Goal: Complete application form

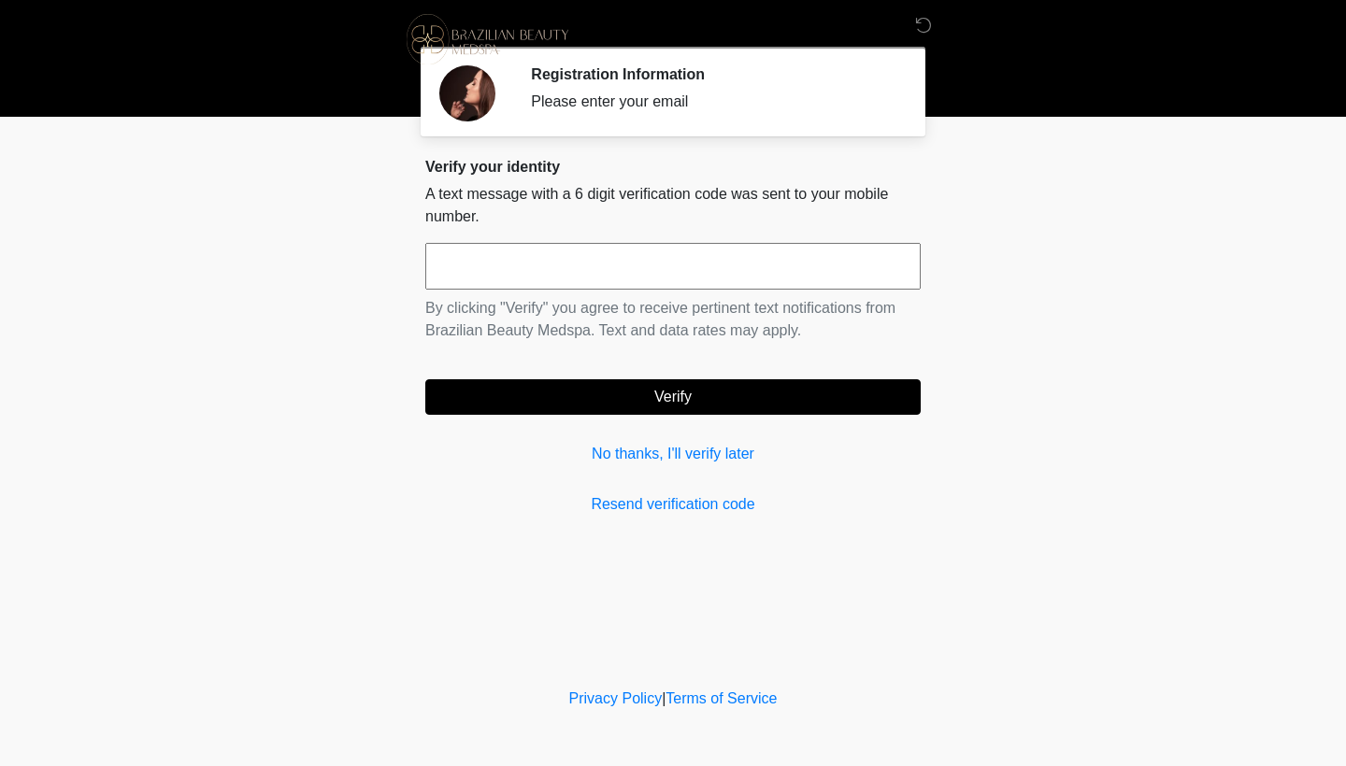
click at [589, 236] on div "Verify your identity A text message with a 6 digit verification code was sent t…" at bounding box center [672, 337] width 495 height 358
click at [606, 275] on input "text" at bounding box center [672, 266] width 495 height 47
type input "******"
drag, startPoint x: 660, startPoint y: 402, endPoint x: 640, endPoint y: 349, distance: 56.8
click at [660, 402] on button "Verify" at bounding box center [672, 397] width 495 height 36
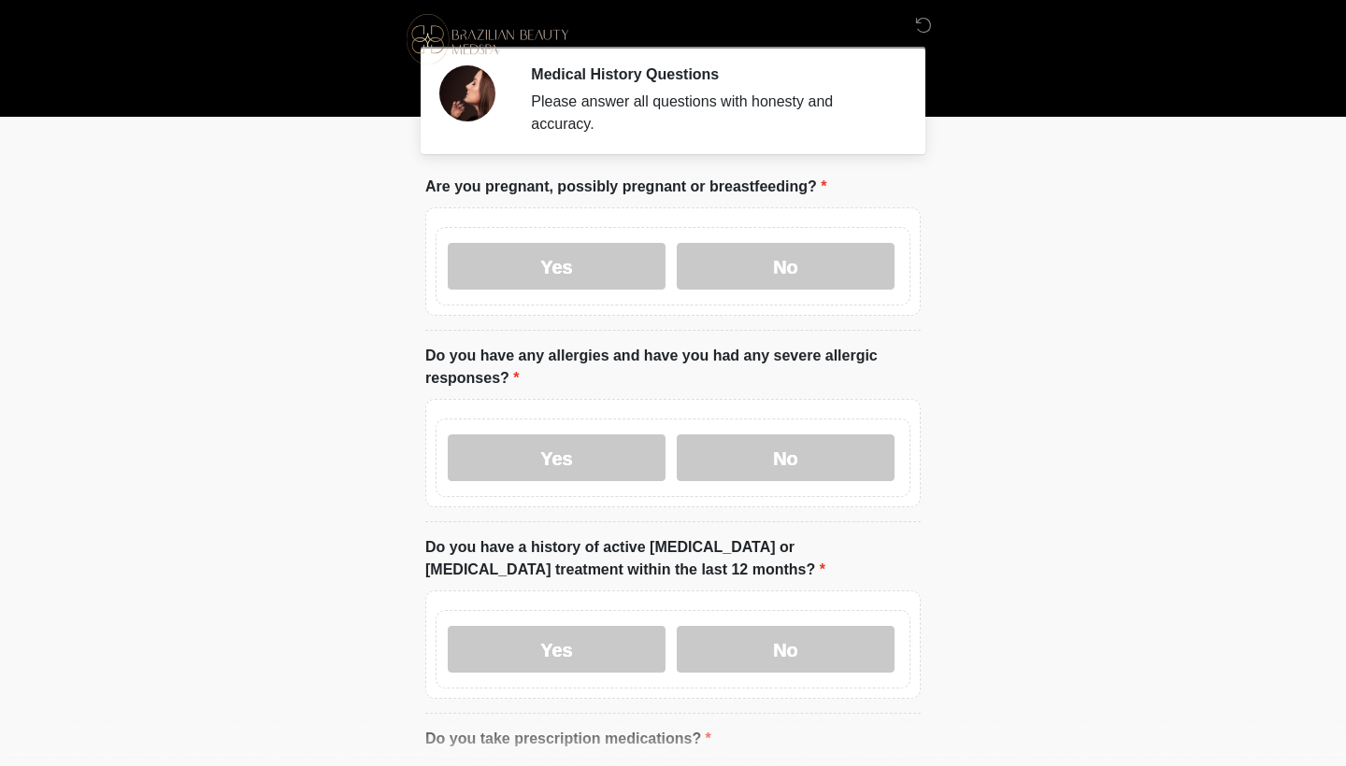
drag, startPoint x: 799, startPoint y: 248, endPoint x: 817, endPoint y: 236, distance: 21.5
click at [800, 247] on label "No" at bounding box center [786, 266] width 218 height 47
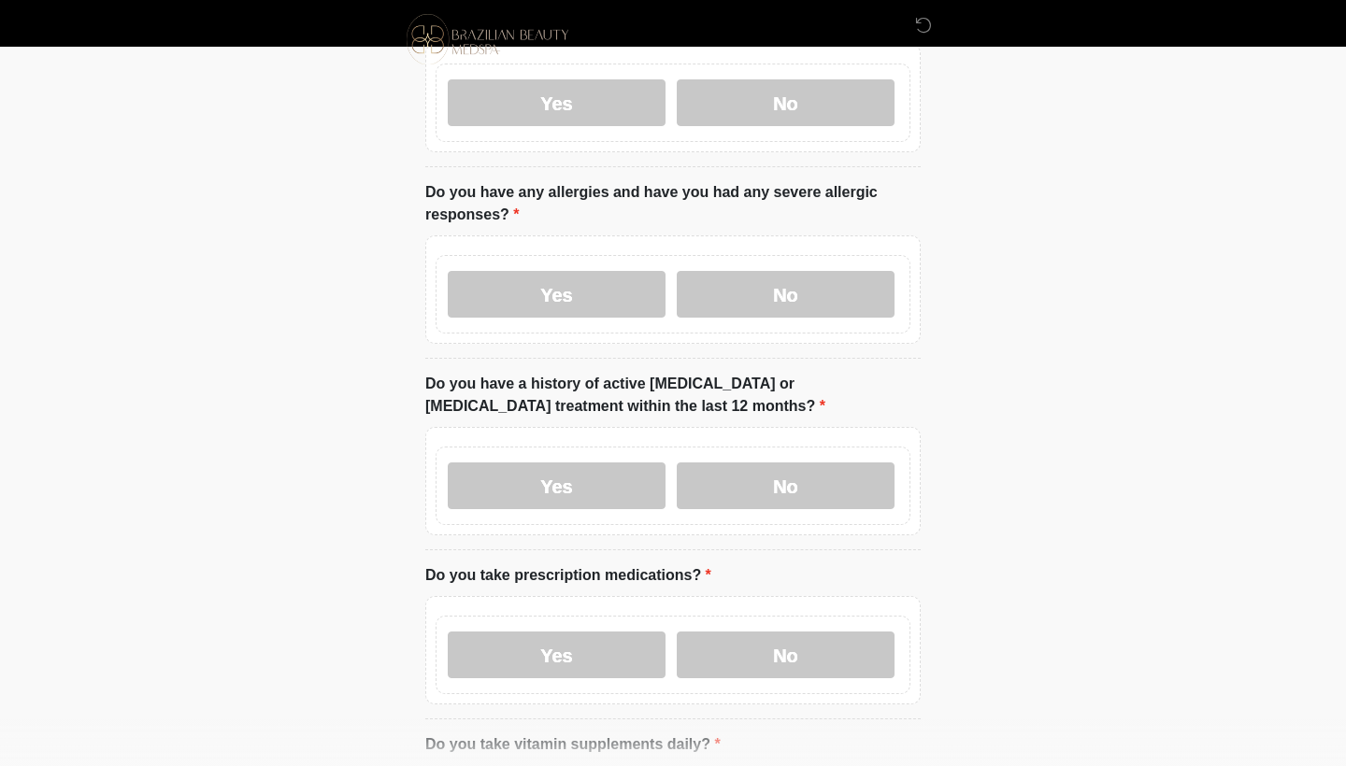
scroll to position [165, 0]
drag, startPoint x: 828, startPoint y: 294, endPoint x: 838, endPoint y: 284, distance: 14.5
click at [829, 293] on label "No" at bounding box center [786, 292] width 218 height 47
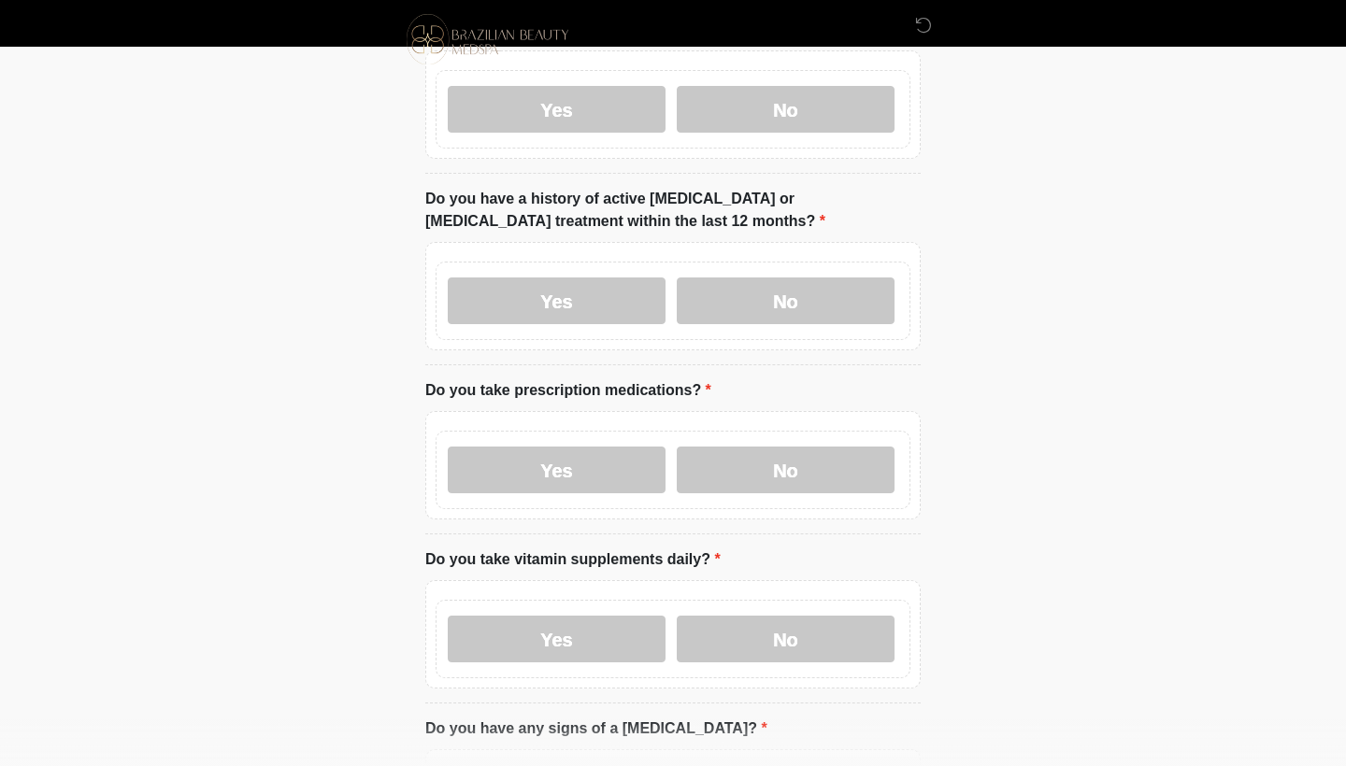
scroll to position [353, 0]
click at [774, 301] on label "No" at bounding box center [786, 300] width 218 height 47
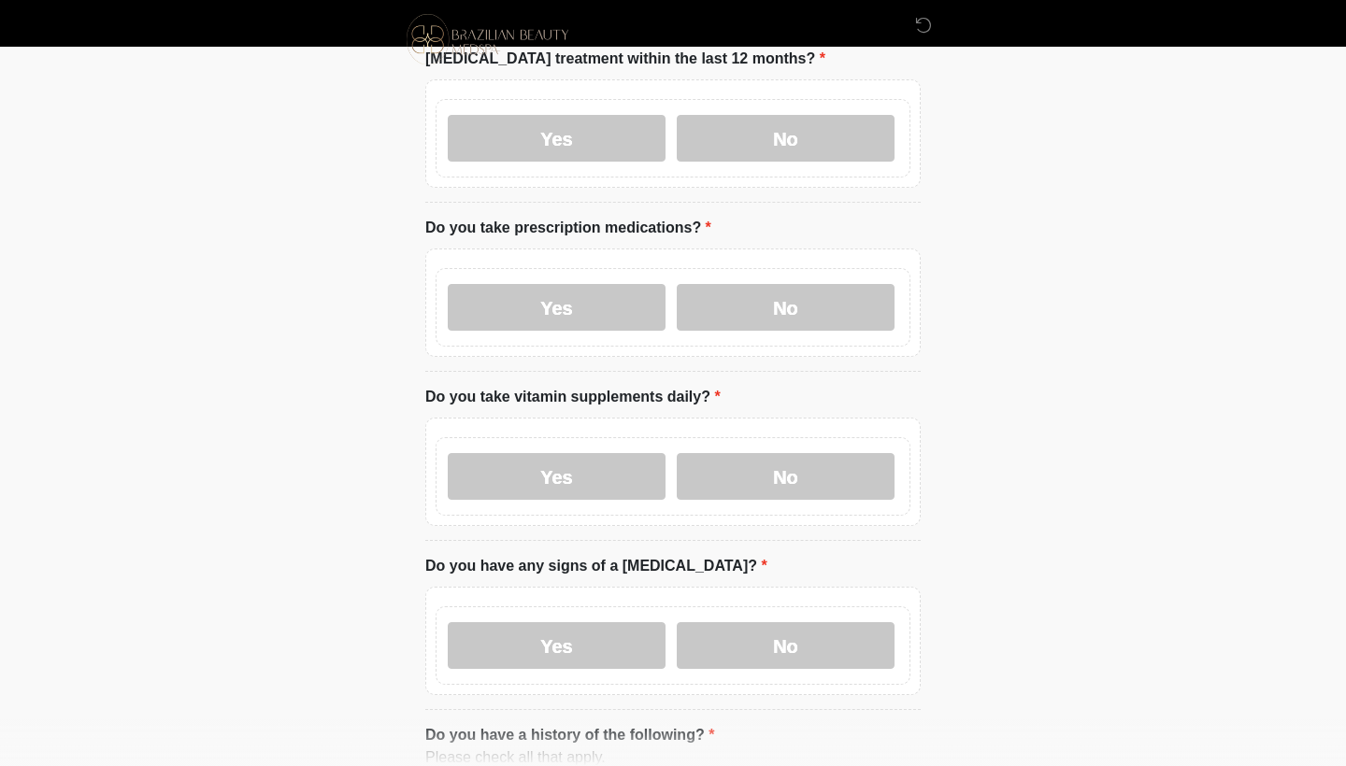
scroll to position [518, 0]
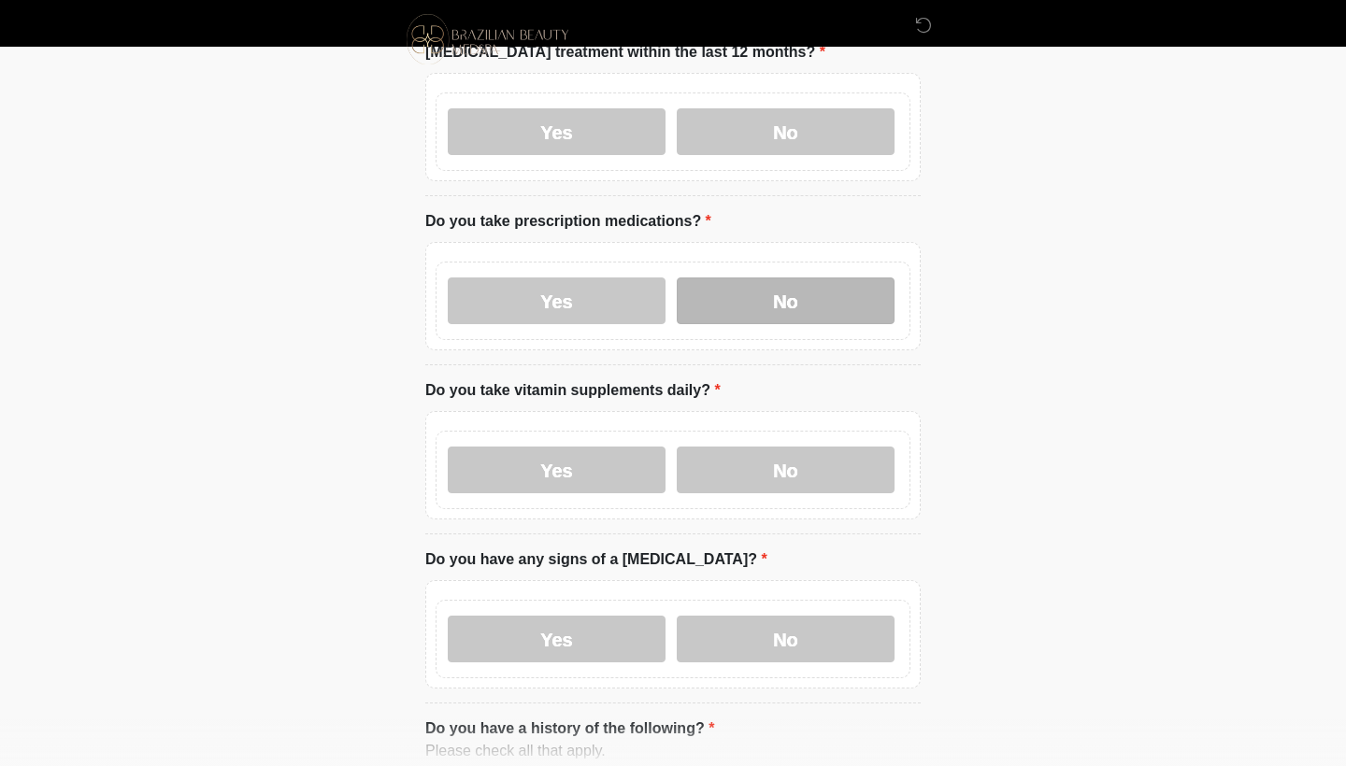
drag, startPoint x: 739, startPoint y: 308, endPoint x: 750, endPoint y: 307, distance: 10.4
click at [739, 307] on label "No" at bounding box center [786, 301] width 218 height 47
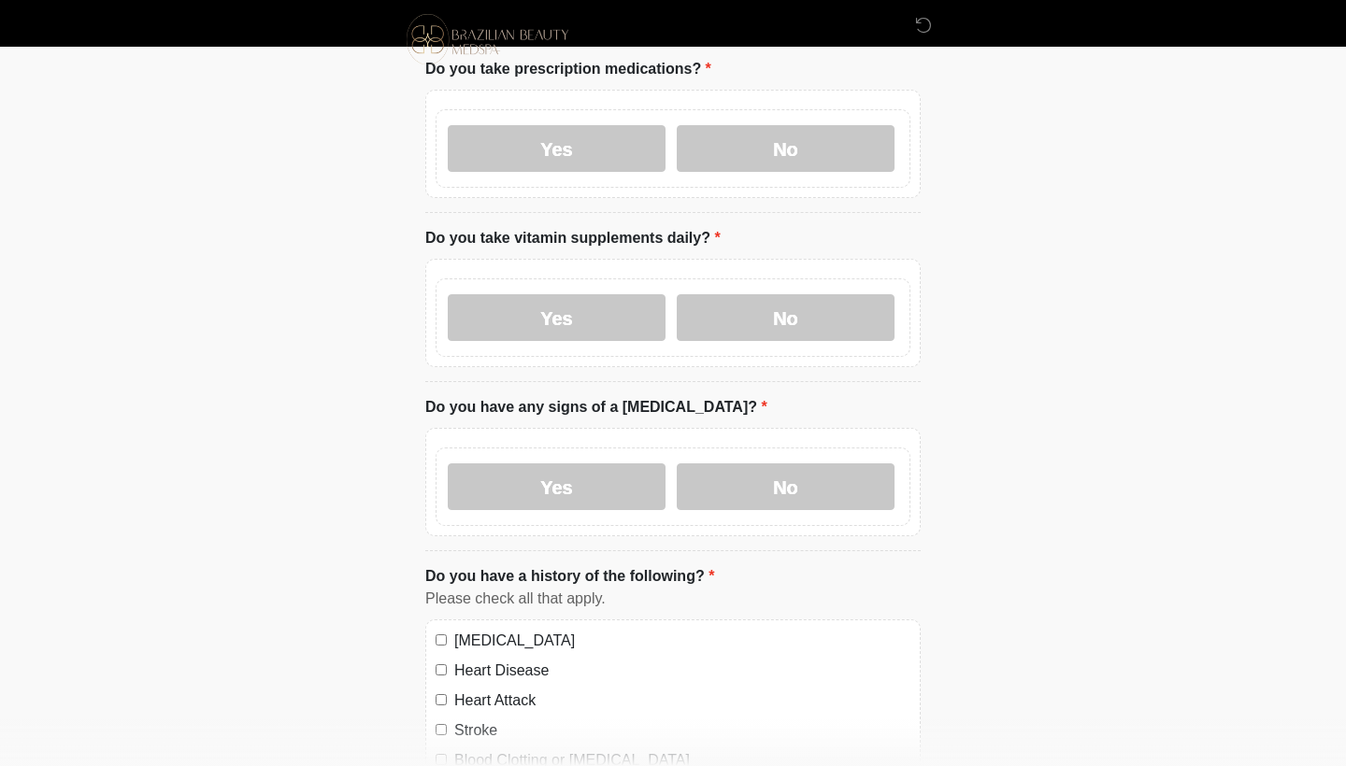
scroll to position [668, 0]
click at [837, 297] on label "No" at bounding box center [786, 319] width 218 height 47
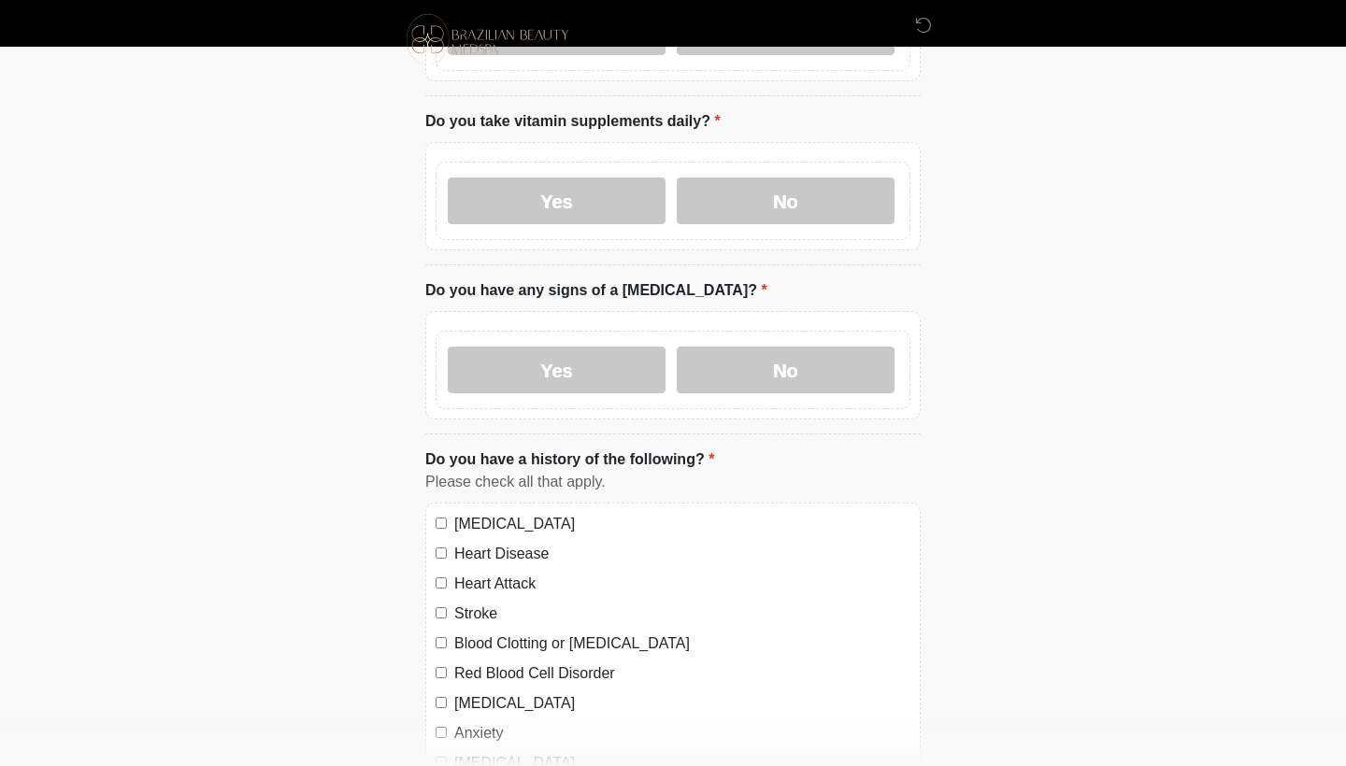
scroll to position [839, 0]
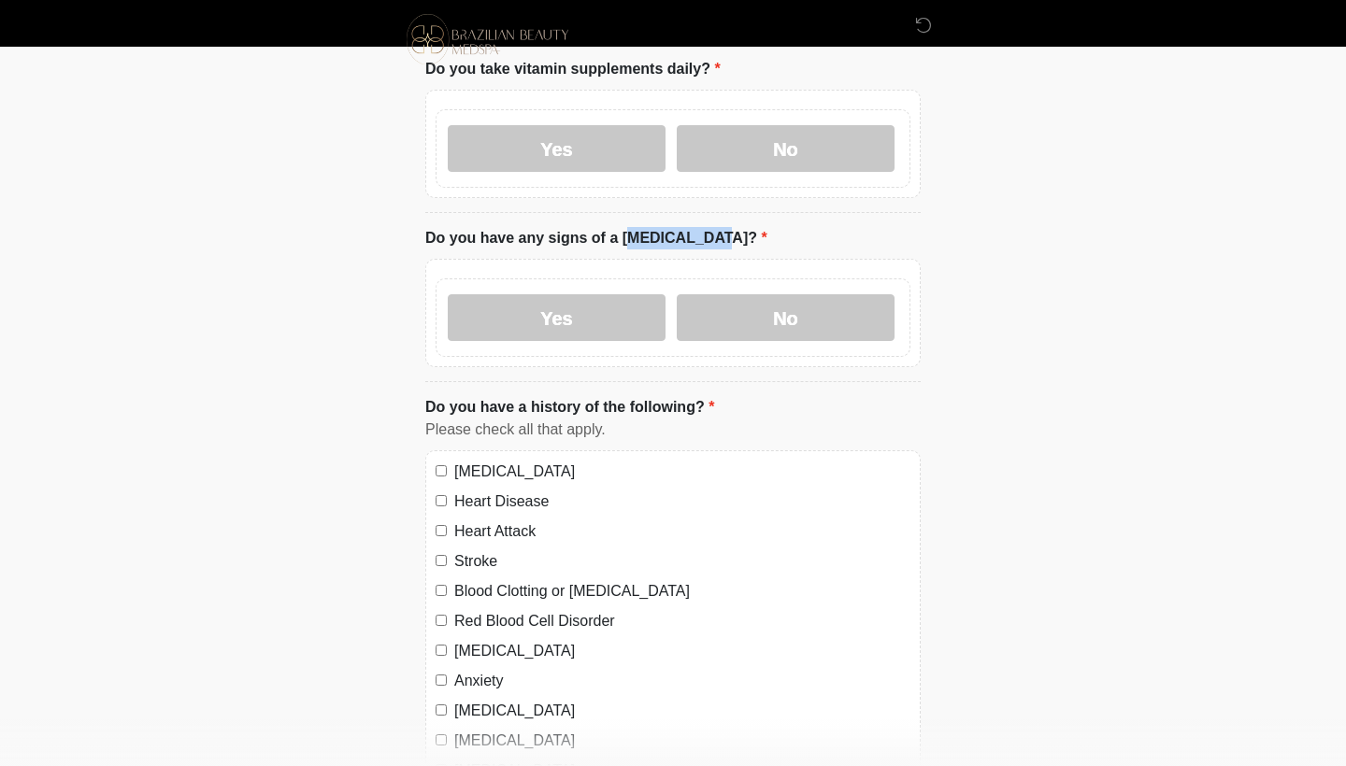
drag, startPoint x: 520, startPoint y: 244, endPoint x: 597, endPoint y: 244, distance: 77.6
click at [597, 244] on label "Do you have any signs of a [MEDICAL_DATA]?" at bounding box center [596, 238] width 342 height 22
click at [736, 241] on li "Do you have any signs of a [MEDICAL_DATA]? Do you have any signs of a [MEDICAL_…" at bounding box center [672, 304] width 495 height 155
drag, startPoint x: 752, startPoint y: 323, endPoint x: 737, endPoint y: 324, distance: 15.9
click at [752, 323] on label "No" at bounding box center [786, 317] width 218 height 47
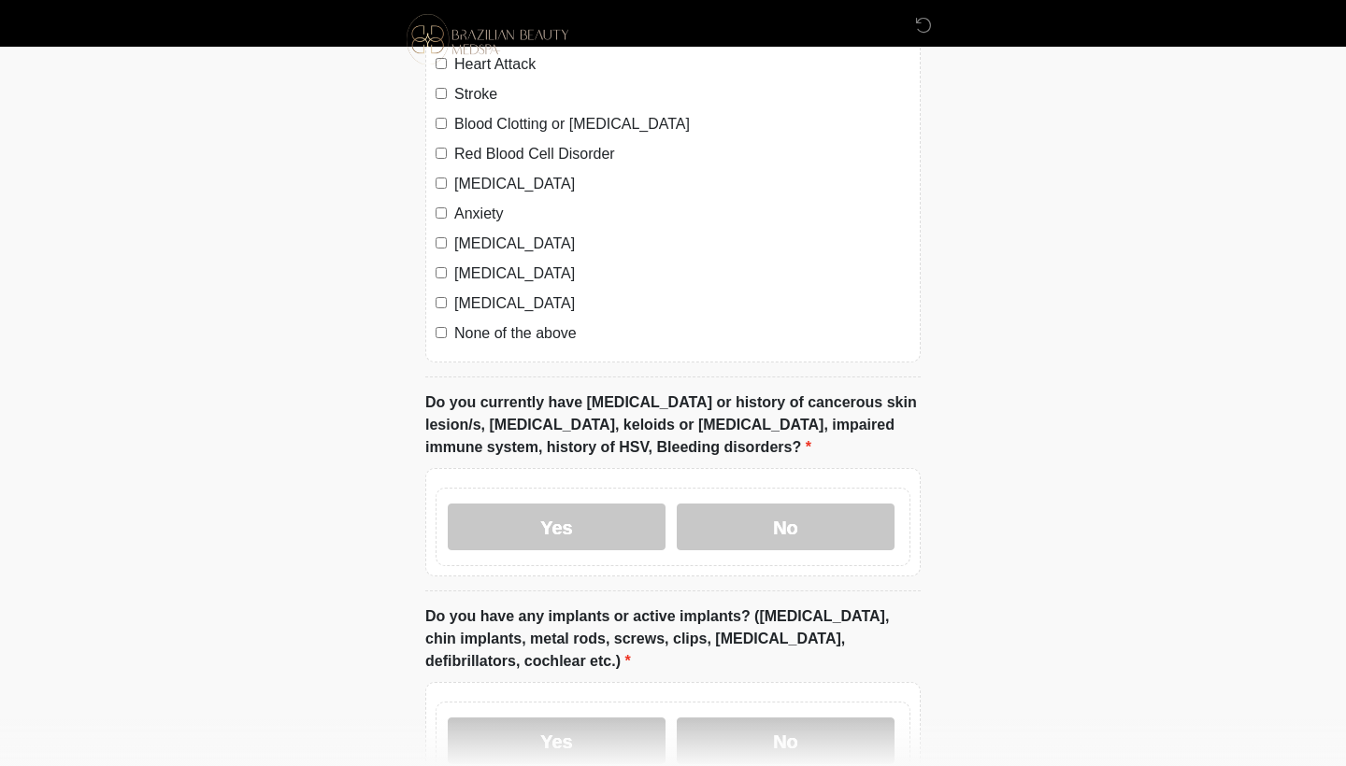
scroll to position [1328, 0]
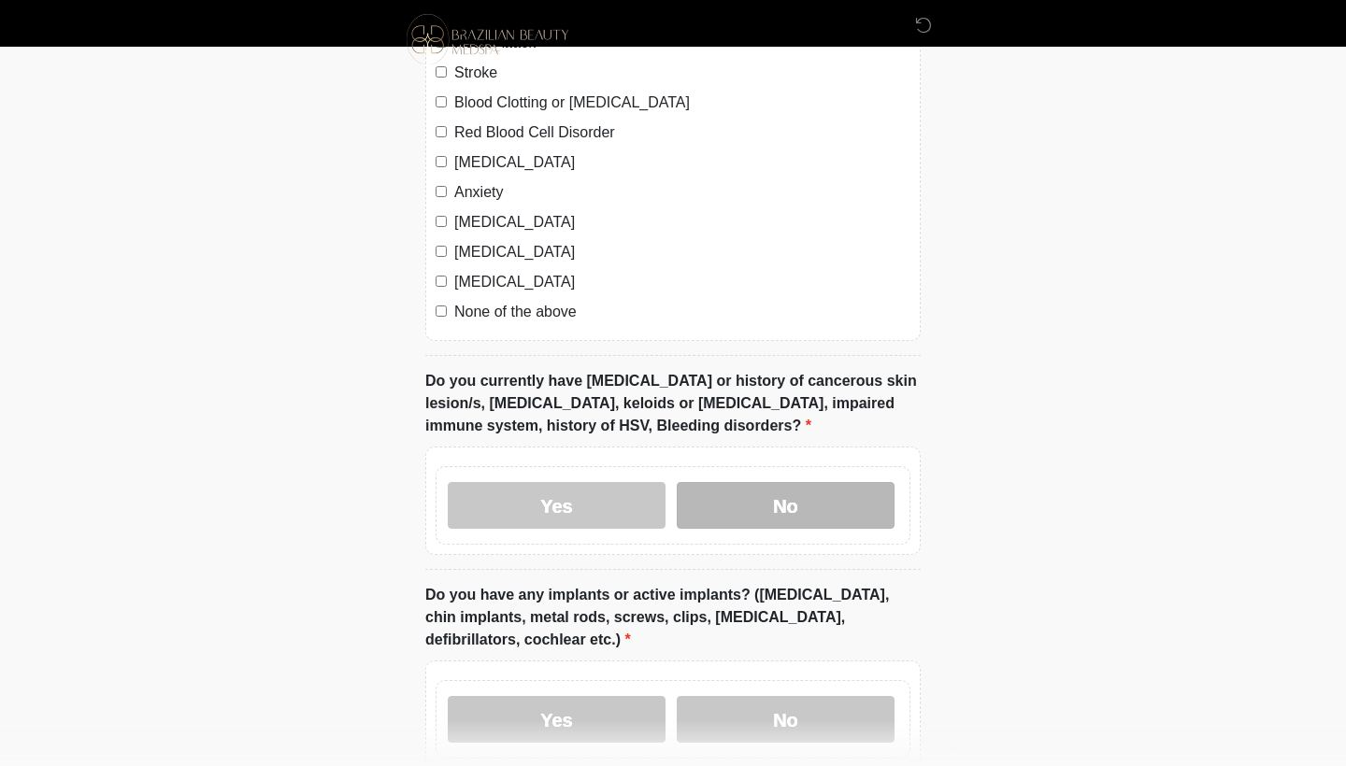
click at [793, 493] on label "No" at bounding box center [786, 505] width 218 height 47
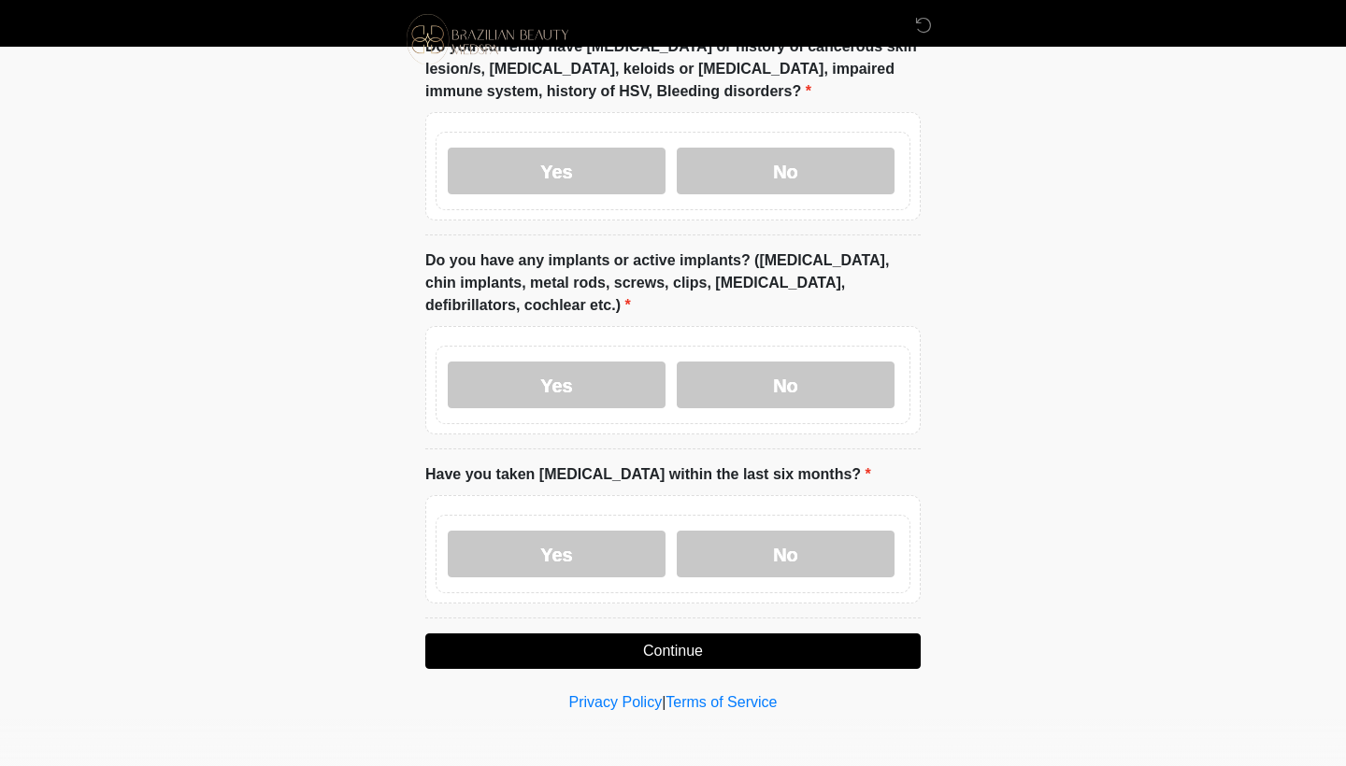
scroll to position [1662, 0]
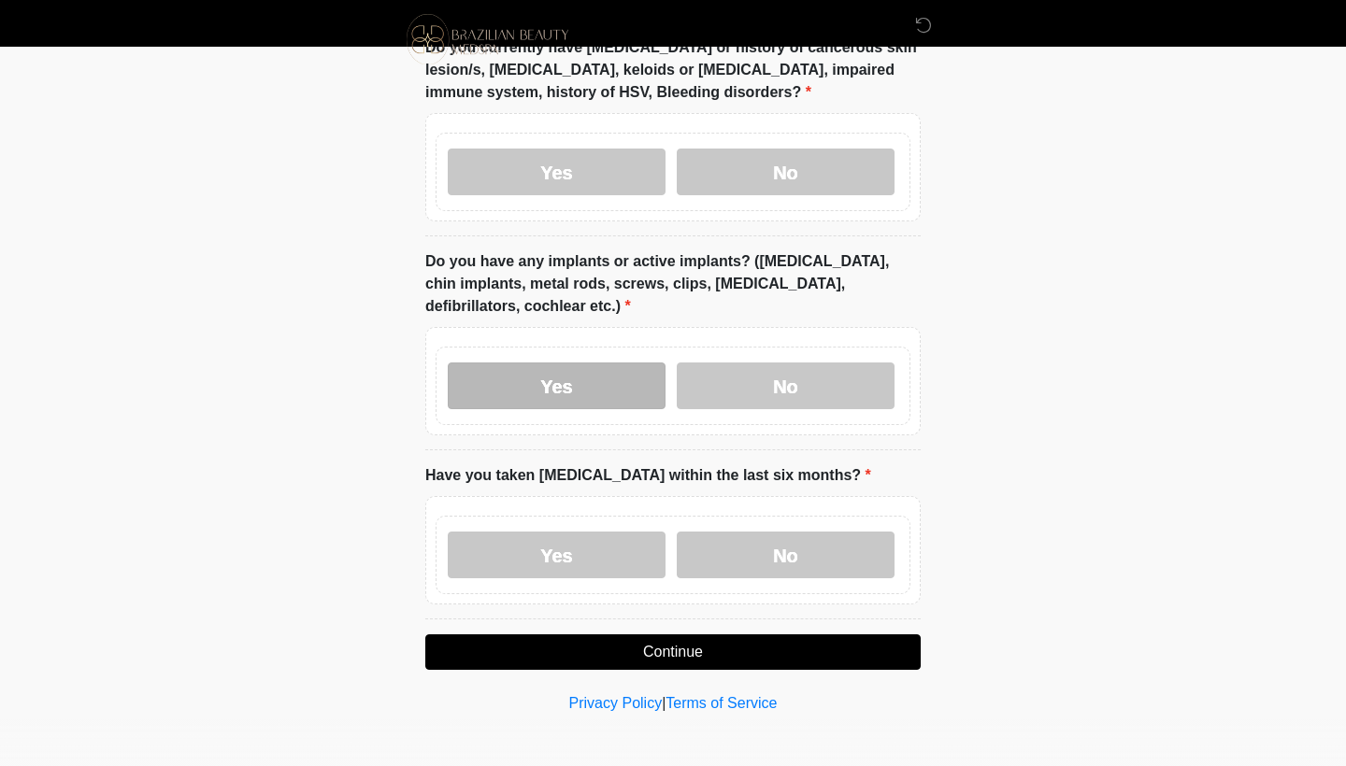
drag, startPoint x: 637, startPoint y: 393, endPoint x: 625, endPoint y: 398, distance: 13.4
click at [637, 393] on label "Yes" at bounding box center [557, 386] width 218 height 47
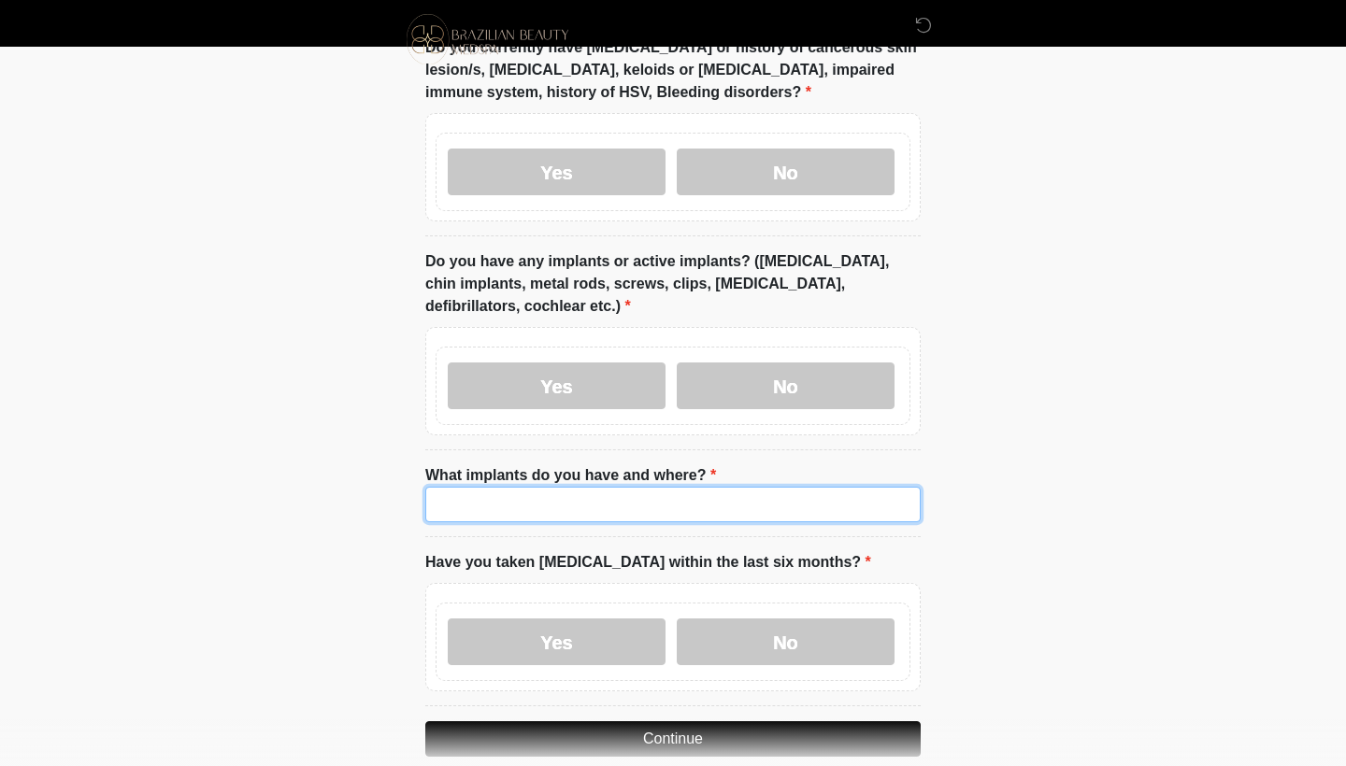
click at [563, 487] on input "What implants do you have and where?" at bounding box center [672, 505] width 495 height 36
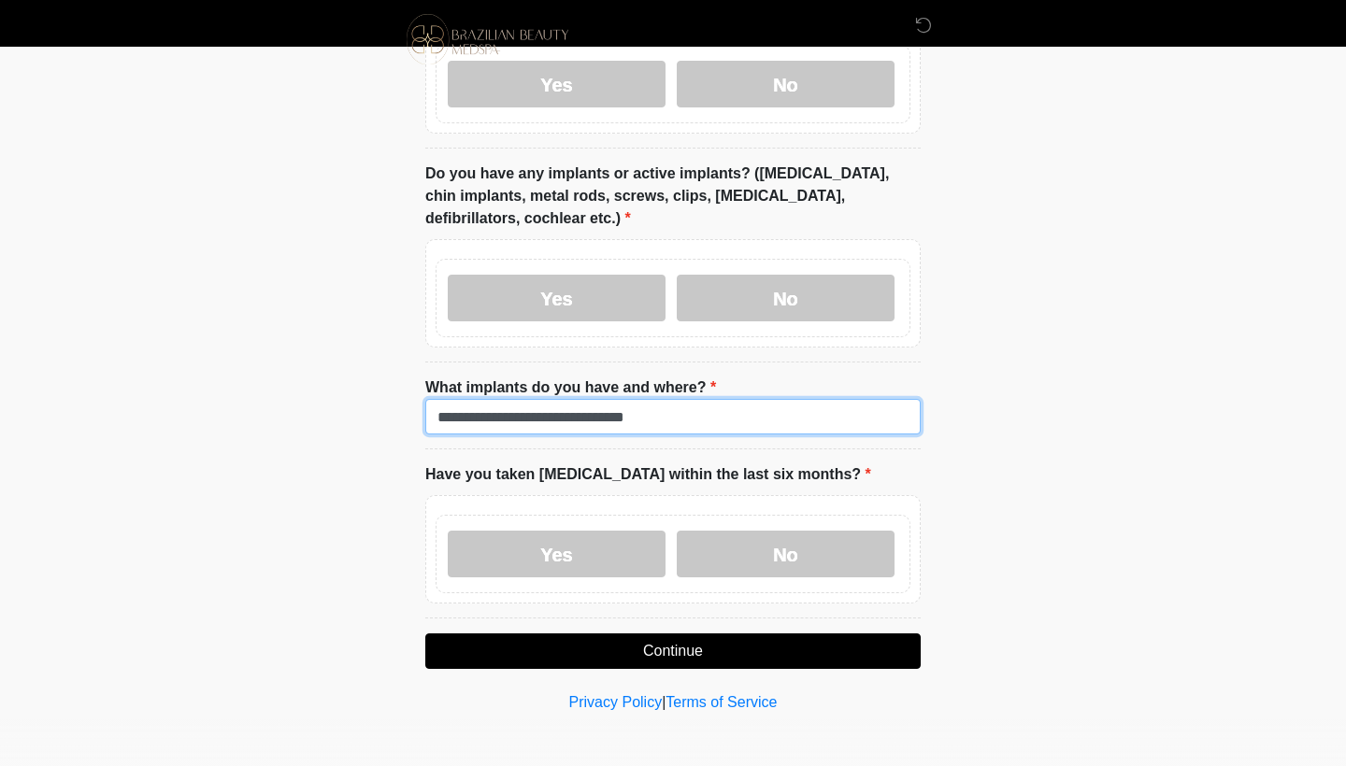
scroll to position [1749, 0]
type input "**********"
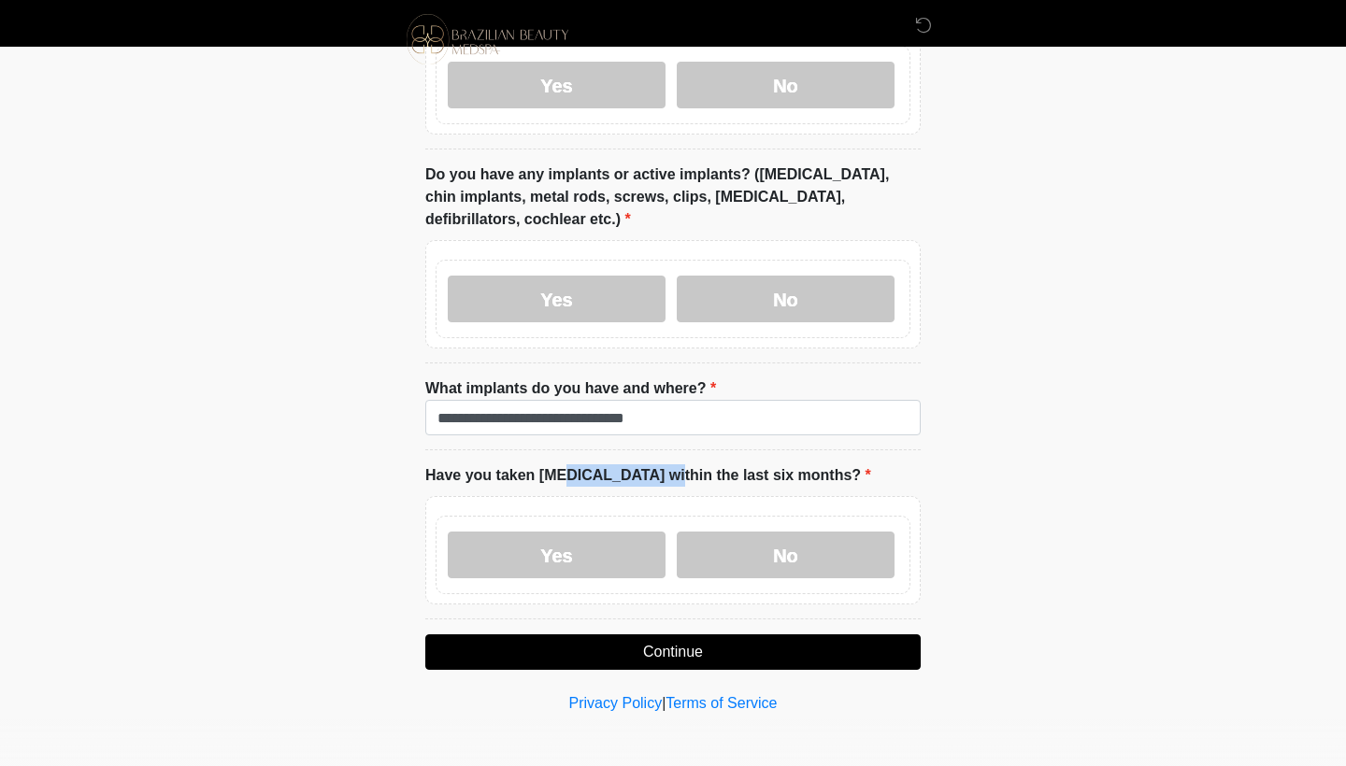
drag, startPoint x: 453, startPoint y: 468, endPoint x: 588, endPoint y: 476, distance: 134.8
click at [551, 476] on label "Have you taken [MEDICAL_DATA] within the last six months?" at bounding box center [648, 476] width 446 height 22
drag, startPoint x: 588, startPoint y: 476, endPoint x: 542, endPoint y: 474, distance: 45.8
click at [588, 476] on label "Have you taken [MEDICAL_DATA] within the last six months?" at bounding box center [648, 476] width 446 height 22
click at [808, 551] on label "No" at bounding box center [786, 555] width 218 height 47
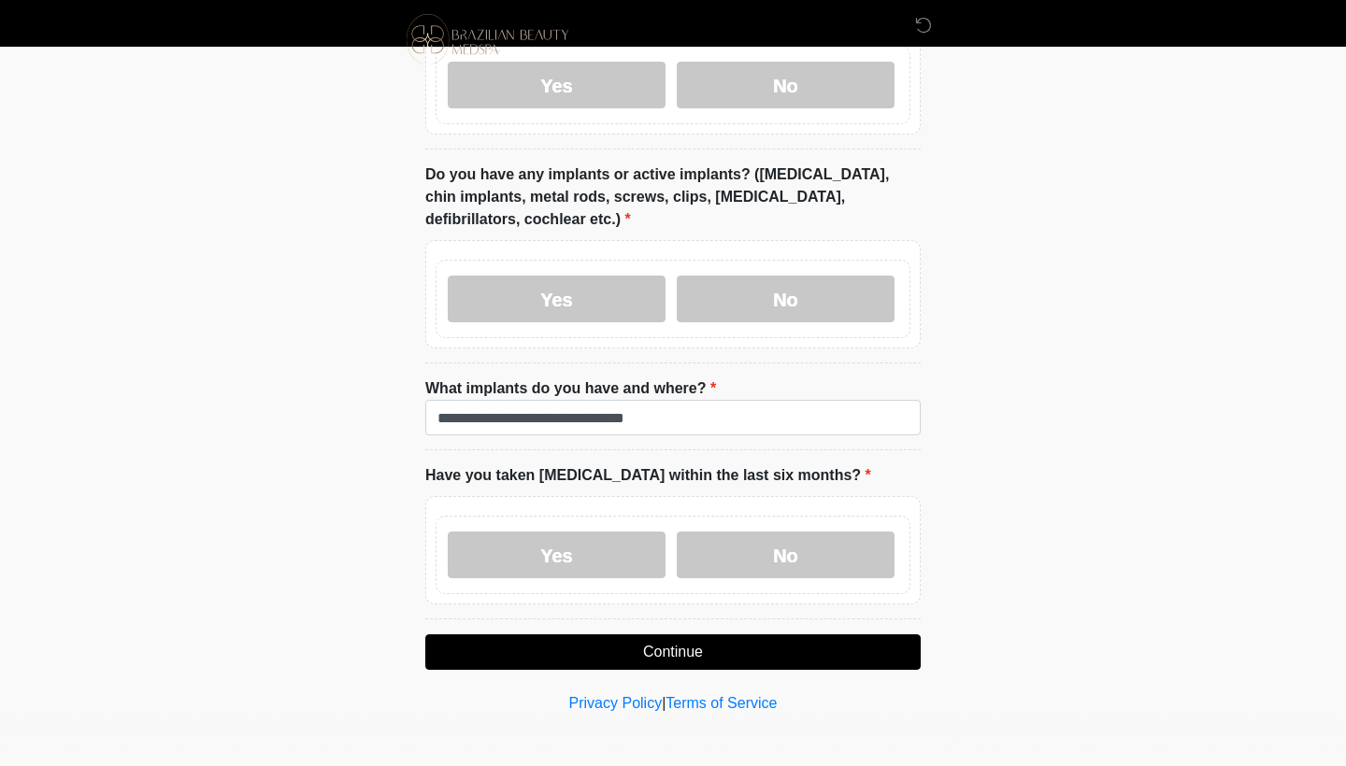
click at [812, 635] on button "Continue" at bounding box center [672, 653] width 495 height 36
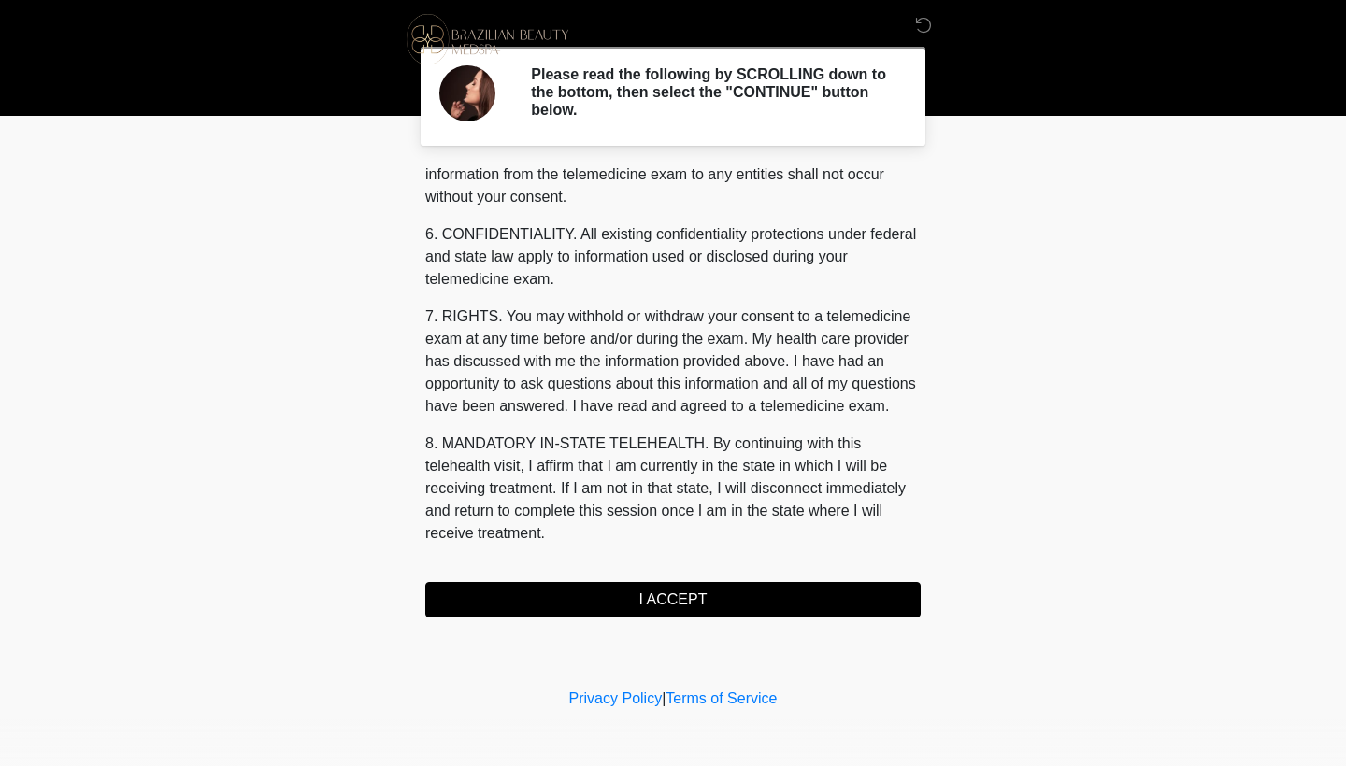
scroll to position [0, 0]
click at [715, 592] on button "I ACCEPT" at bounding box center [672, 600] width 495 height 36
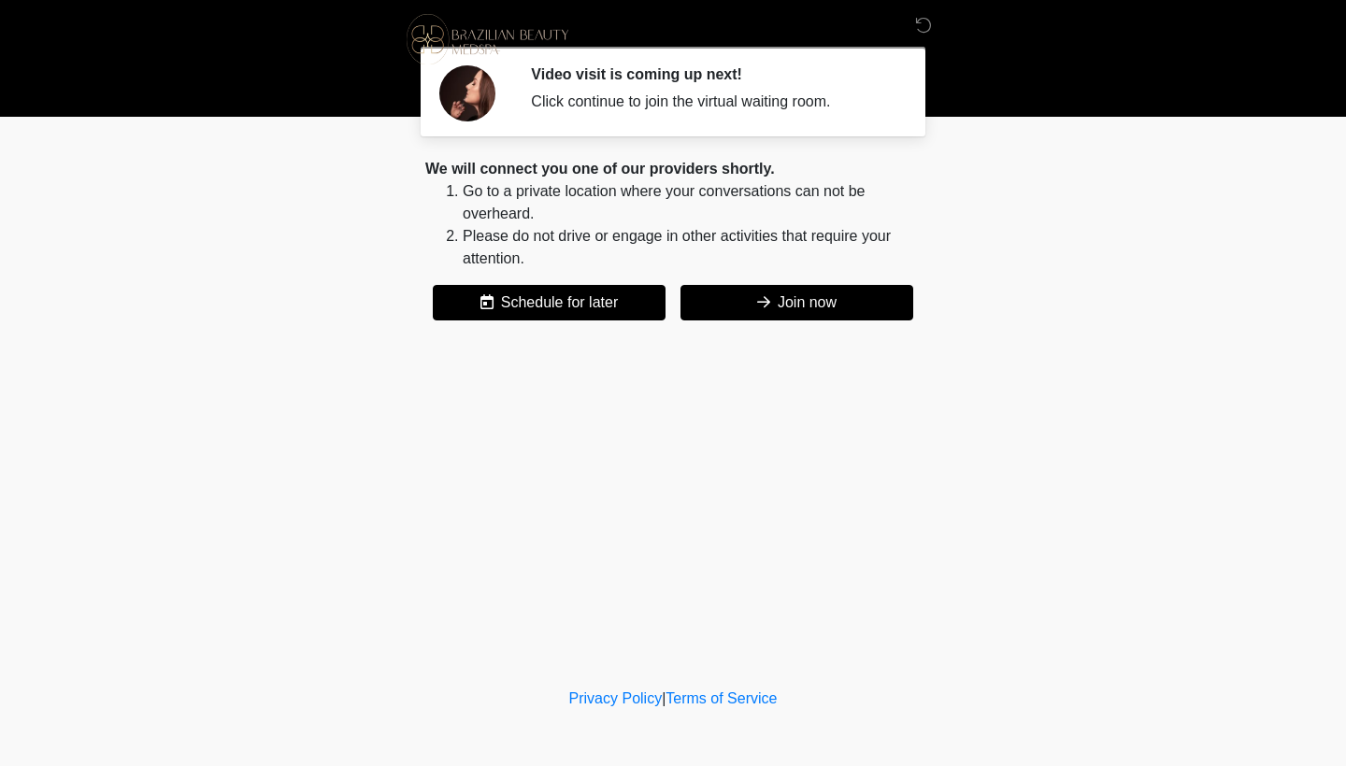
click at [844, 301] on button "Join now" at bounding box center [796, 303] width 233 height 36
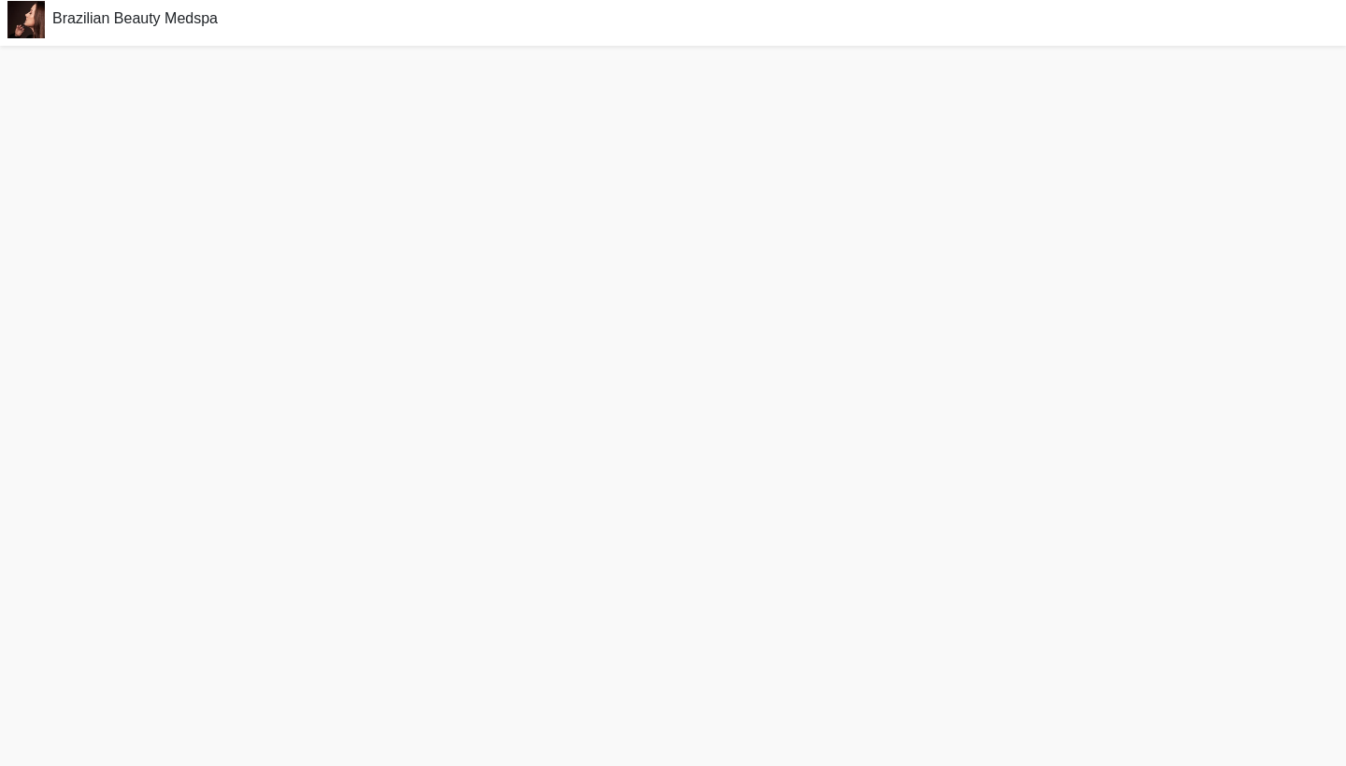
scroll to position [6, 0]
